Goal: Information Seeking & Learning: Learn about a topic

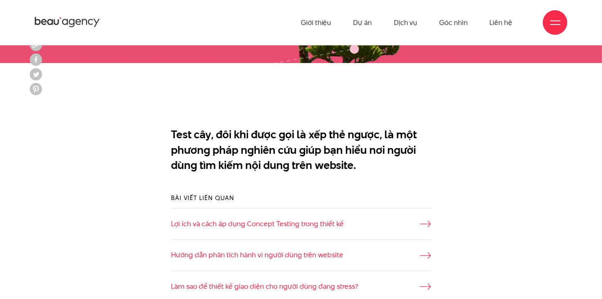
scroll to position [327, 0]
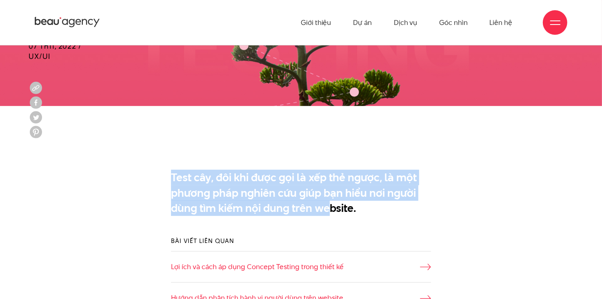
drag, startPoint x: 327, startPoint y: 152, endPoint x: 331, endPoint y: 201, distance: 48.8
click at [331, 201] on p "Test cây, đôi khi được gọi là xếp thẻ ngược, là một phương pháp nghiên cứu giúp…" at bounding box center [301, 192] width 261 height 46
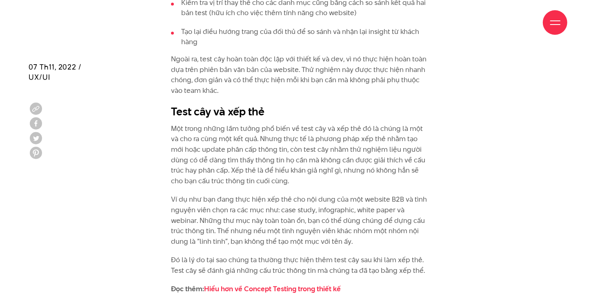
scroll to position [1266, 0]
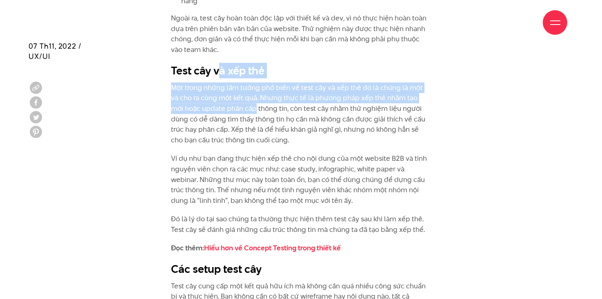
drag, startPoint x: 217, startPoint y: 58, endPoint x: 241, endPoint y: 103, distance: 50.6
click at [241, 103] on div "Test cây là gì? Test cây, đôi khi được gọi là xếp thẻ ngược, là một phương pháp…" at bounding box center [301, 225] width 261 height 1607
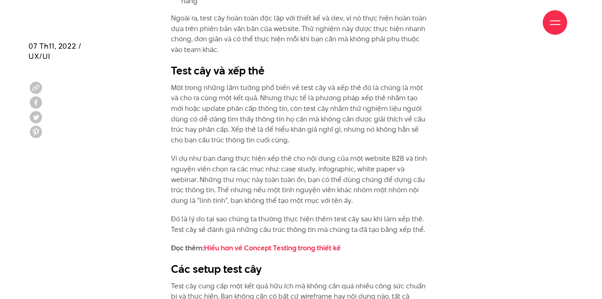
click at [241, 103] on p "Một trong những lầm tưởng phổ biến về test cây và xếp thẻ đó là chúng là một và…" at bounding box center [301, 113] width 261 height 63
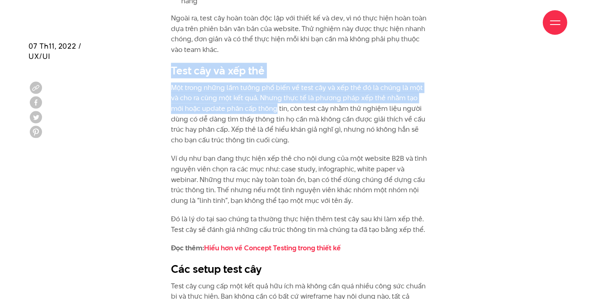
drag, startPoint x: 214, startPoint y: 65, endPoint x: 261, endPoint y: 95, distance: 56.0
click at [261, 95] on div "Test cây là gì? Test cây, đôi khi được gọi là xếp thẻ ngược, là một phương pháp…" at bounding box center [301, 227] width 273 height 1619
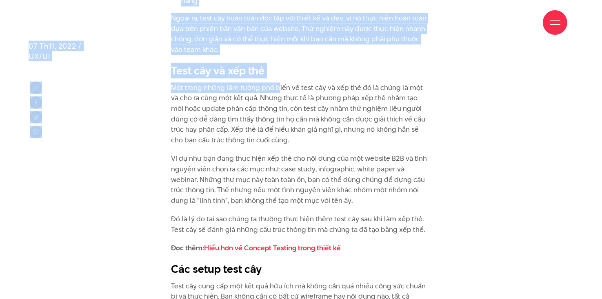
drag, startPoint x: 272, startPoint y: 35, endPoint x: 277, endPoint y: 72, distance: 37.1
click at [277, 72] on div "Giới thiệu Dự án Dịch vụ Góc nhìn Liên hệ Thông tin" at bounding box center [301, 276] width 602 height 3084
click at [277, 82] on p "Một trong những lầm tưởng phổ biến về test cây và xếp thẻ đó là chúng là một và…" at bounding box center [301, 113] width 261 height 63
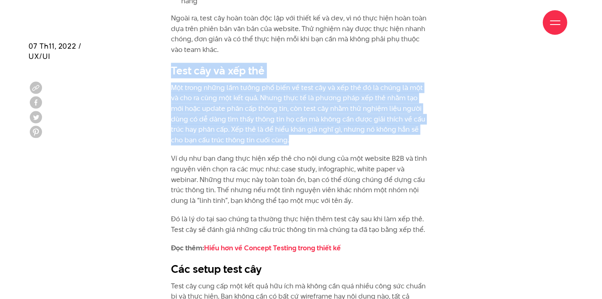
drag, startPoint x: 133, startPoint y: 59, endPoint x: 274, endPoint y: 127, distance: 156.5
click at [274, 127] on div "Test cây là gì? Test cây, đôi khi được gọi là xếp thẻ ngược, là một phương pháp…" at bounding box center [301, 227] width 545 height 1619
click at [274, 127] on p "Một trong những lầm tưởng phổ biến về test cây và xếp thẻ đó là chúng là một và…" at bounding box center [301, 113] width 261 height 63
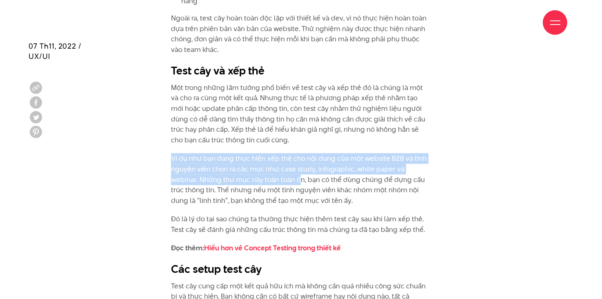
drag, startPoint x: 271, startPoint y: 128, endPoint x: 272, endPoint y: 169, distance: 41.3
click at [272, 169] on div "Test cây là gì? Test cây, đôi khi được gọi là xếp thẻ ngược, là một phương pháp…" at bounding box center [301, 225] width 261 height 1607
click at [272, 169] on p "Ví dụ như bạn đang thực hiện xếp thẻ cho nội dung của một website B2B và tình n…" at bounding box center [301, 179] width 261 height 52
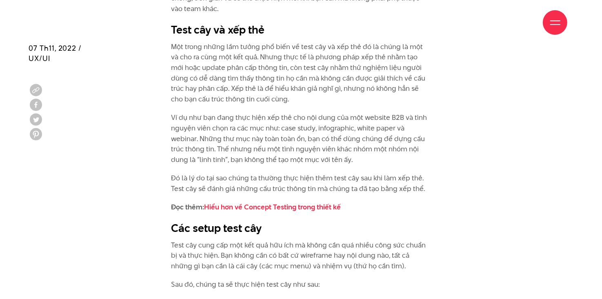
scroll to position [1348, 0]
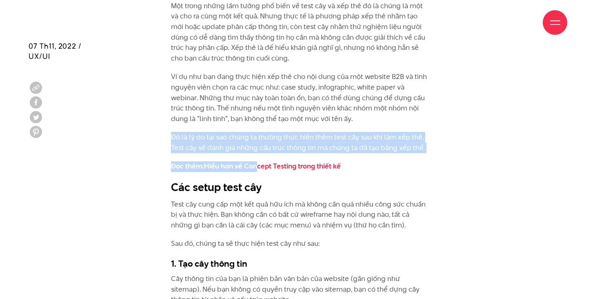
drag, startPoint x: 171, startPoint y: 127, endPoint x: 256, endPoint y: 143, distance: 86.6
click at [256, 143] on div "Test cây là gì? Test cây, đôi khi được gọi là xếp thẻ ngược, là một phương pháp…" at bounding box center [301, 143] width 261 height 1607
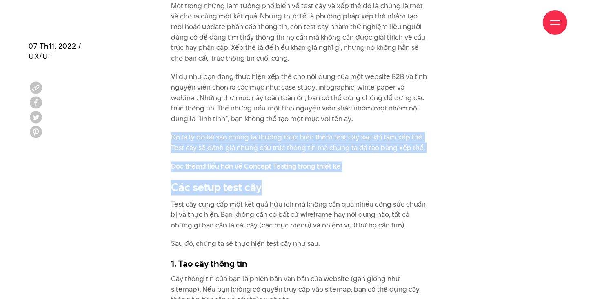
drag, startPoint x: 172, startPoint y: 121, endPoint x: 338, endPoint y: 169, distance: 172.4
click at [338, 169] on div "Test cây là gì? Test cây, đôi khi được gọi là xếp thẻ ngược, là một phương pháp…" at bounding box center [301, 143] width 261 height 1607
click at [338, 180] on h2 "Các setup test cây" at bounding box center [301, 188] width 261 height 16
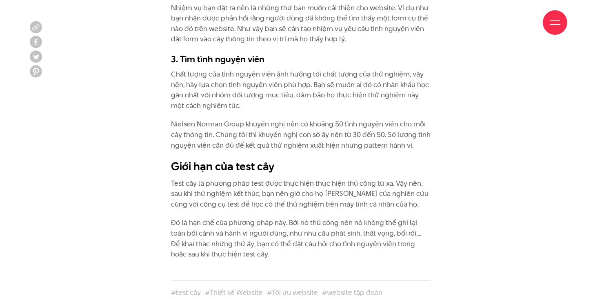
scroll to position [2124, 0]
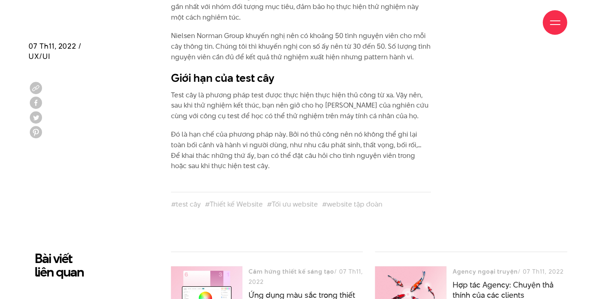
drag, startPoint x: 446, startPoint y: 234, endPoint x: 446, endPoint y: 281, distance: 47.0
drag, startPoint x: 452, startPoint y: 268, endPoint x: 526, endPoint y: 283, distance: 75.4
click at [526, 283] on div "Agency ngoại truyện / 07 Th11, 2022 Hợp tác Agency: Chuyện thả thính của các cl…" at bounding box center [471, 283] width 192 height 34
click at [495, 181] on div "#test cây #Thiết kế Website #Tối ưu website #website tập đoàn" at bounding box center [301, 194] width 545 height 31
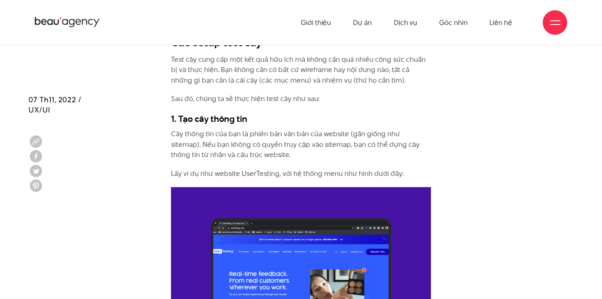
scroll to position [0, 0]
